Goal: Task Accomplishment & Management: Manage account settings

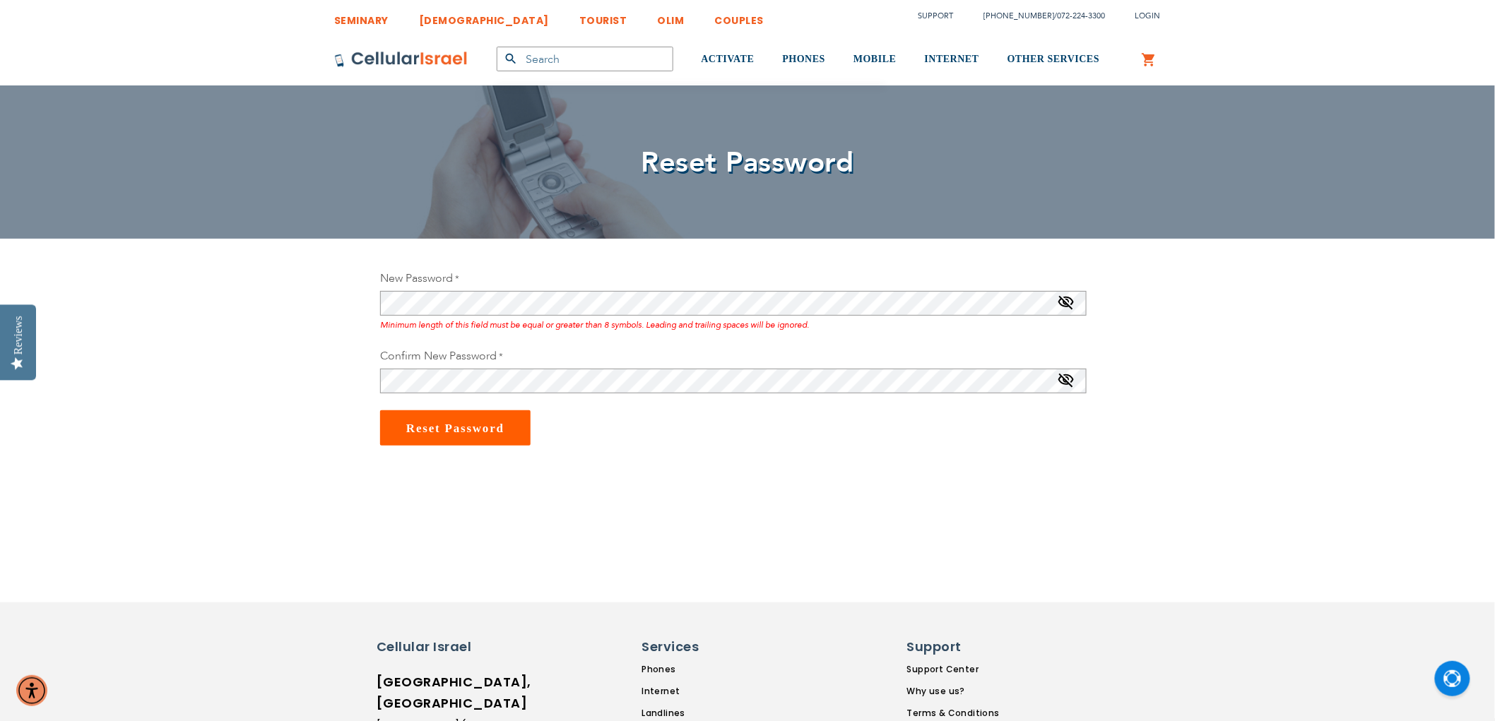
type input "yelefant"
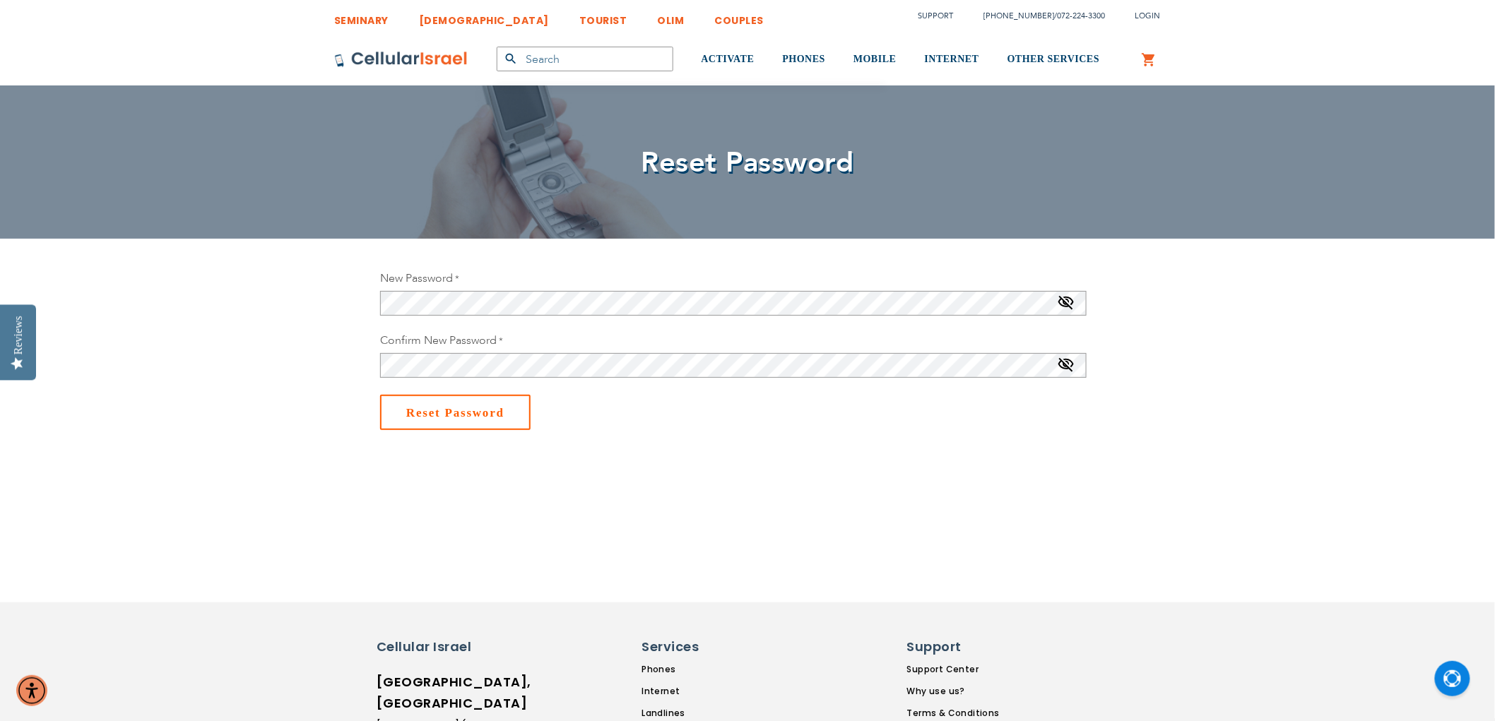
click at [432, 405] on button "Reset Password" at bounding box center [455, 412] width 151 height 35
